Goal: Navigation & Orientation: Find specific page/section

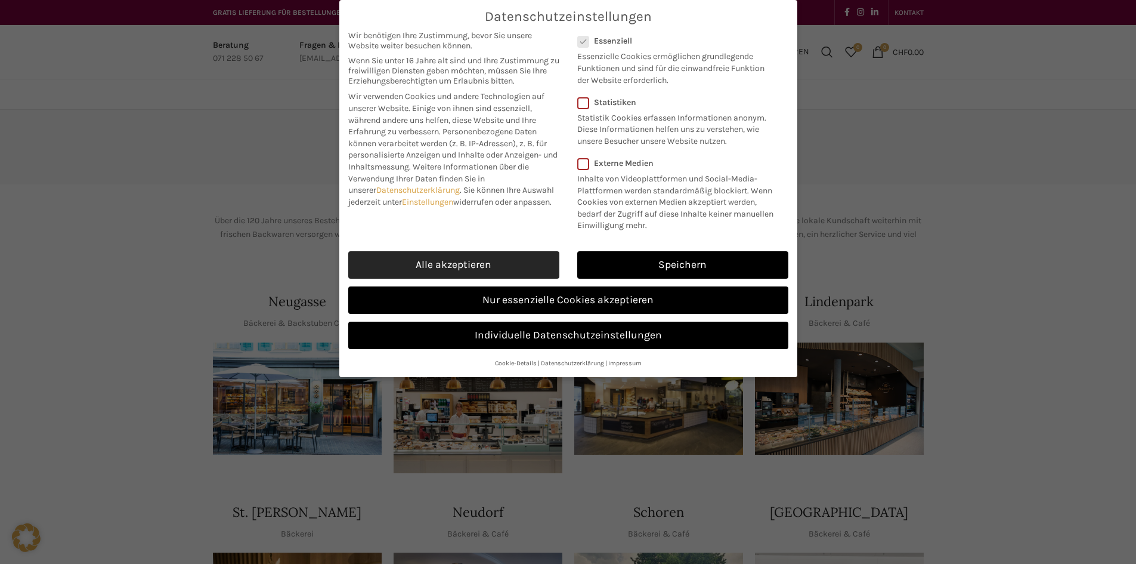
click at [494, 265] on link "Alle akzeptieren" at bounding box center [453, 264] width 211 height 27
checkbox input "true"
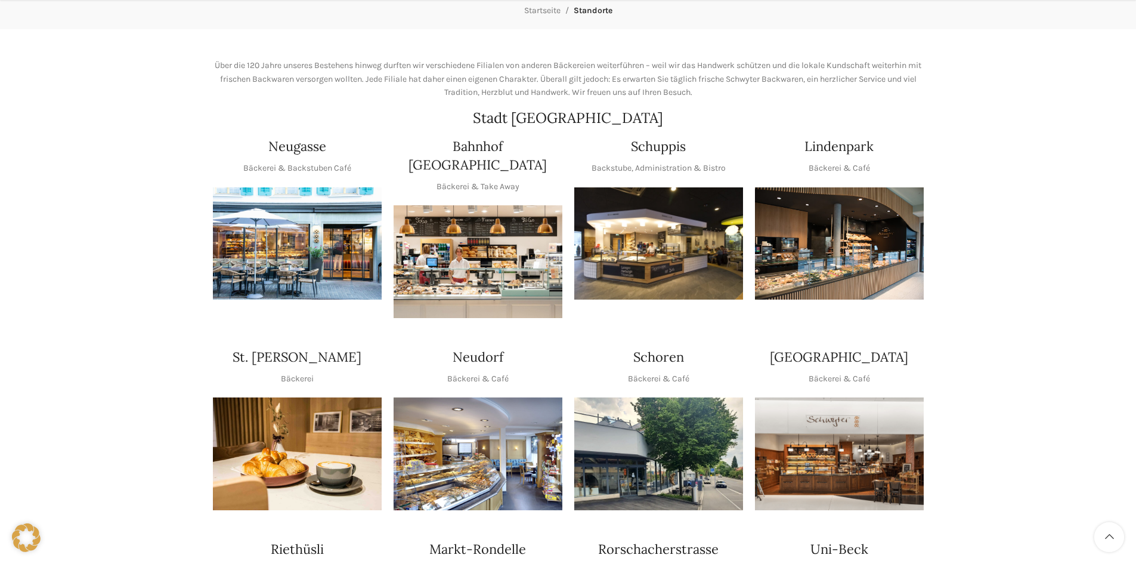
scroll to position [239, 0]
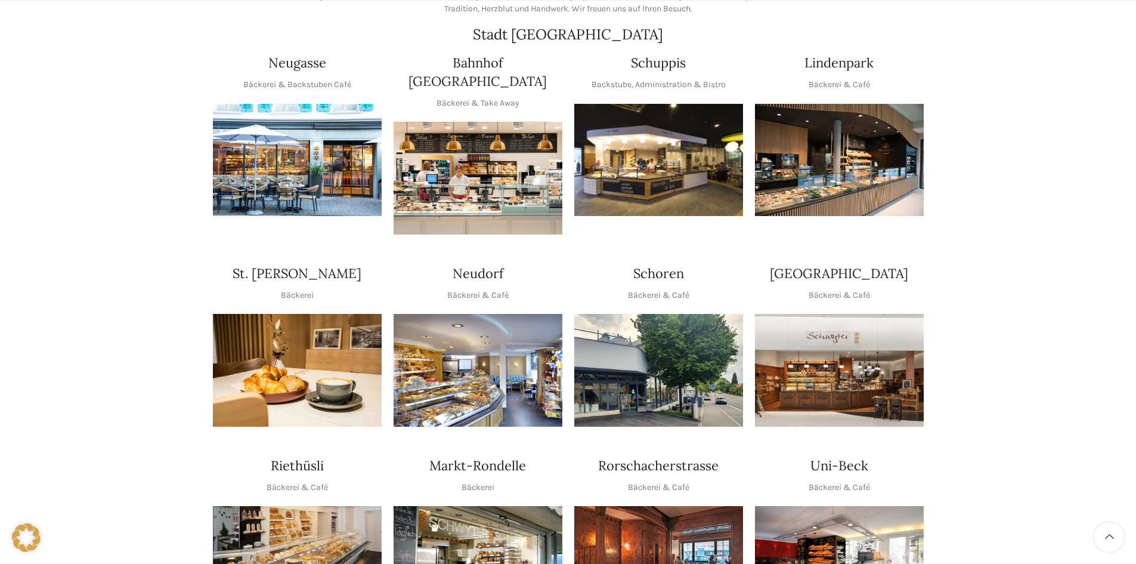
click at [850, 197] on img "1 / 1" at bounding box center [839, 160] width 169 height 113
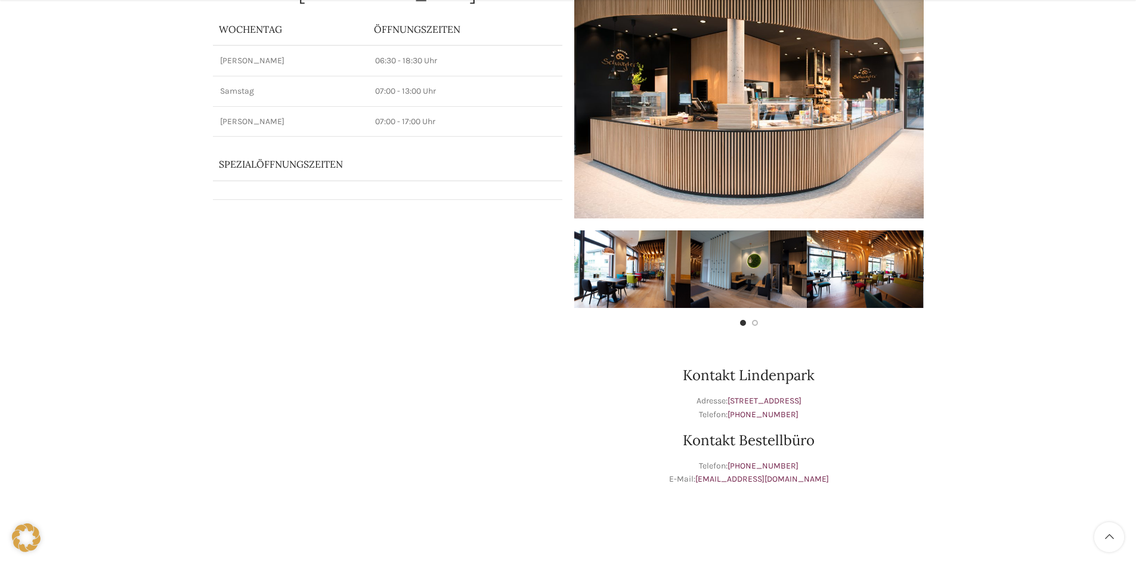
scroll to position [179, 0]
